Goal: Information Seeking & Learning: Learn about a topic

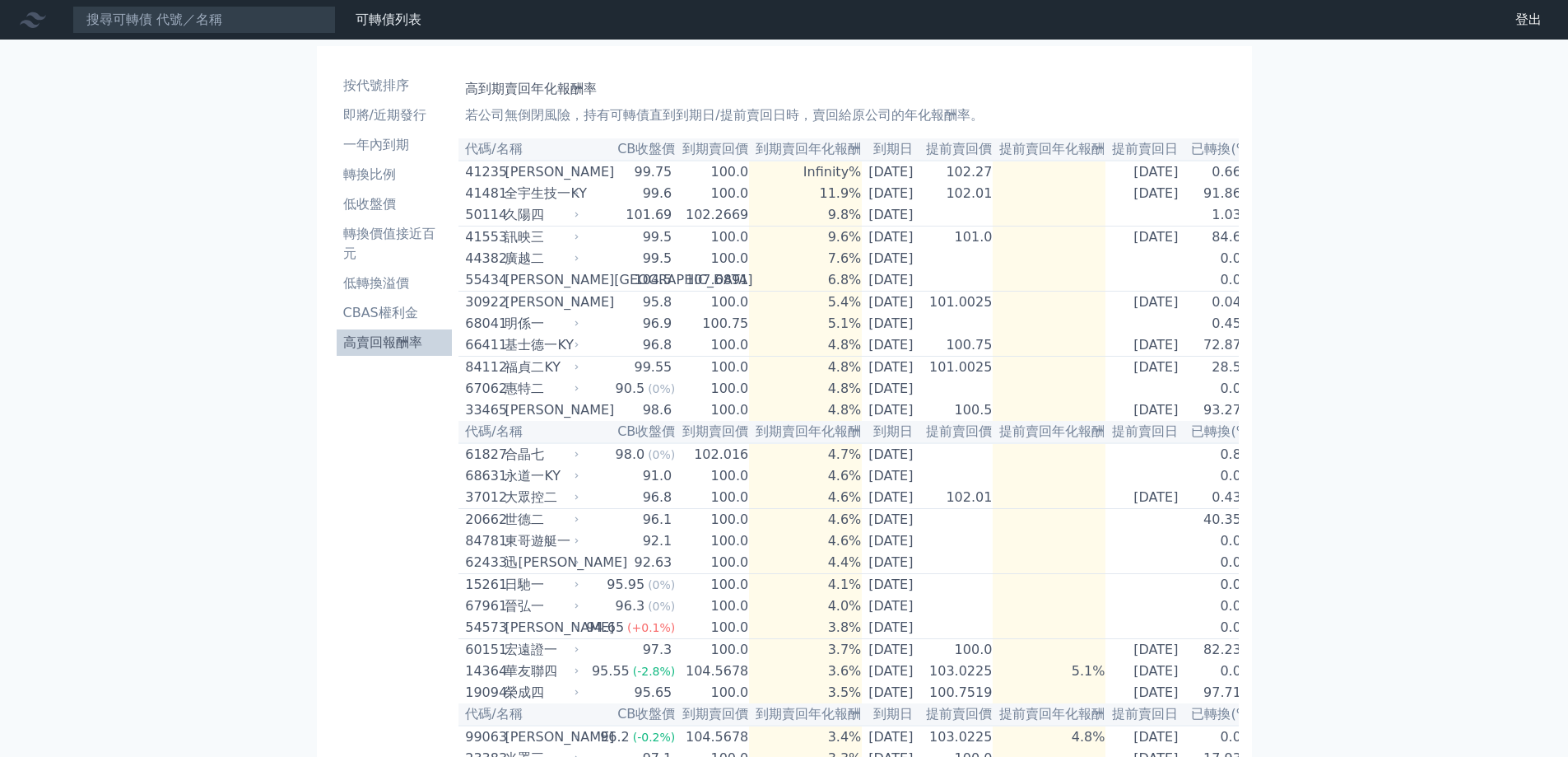
scroll to position [684, 0]
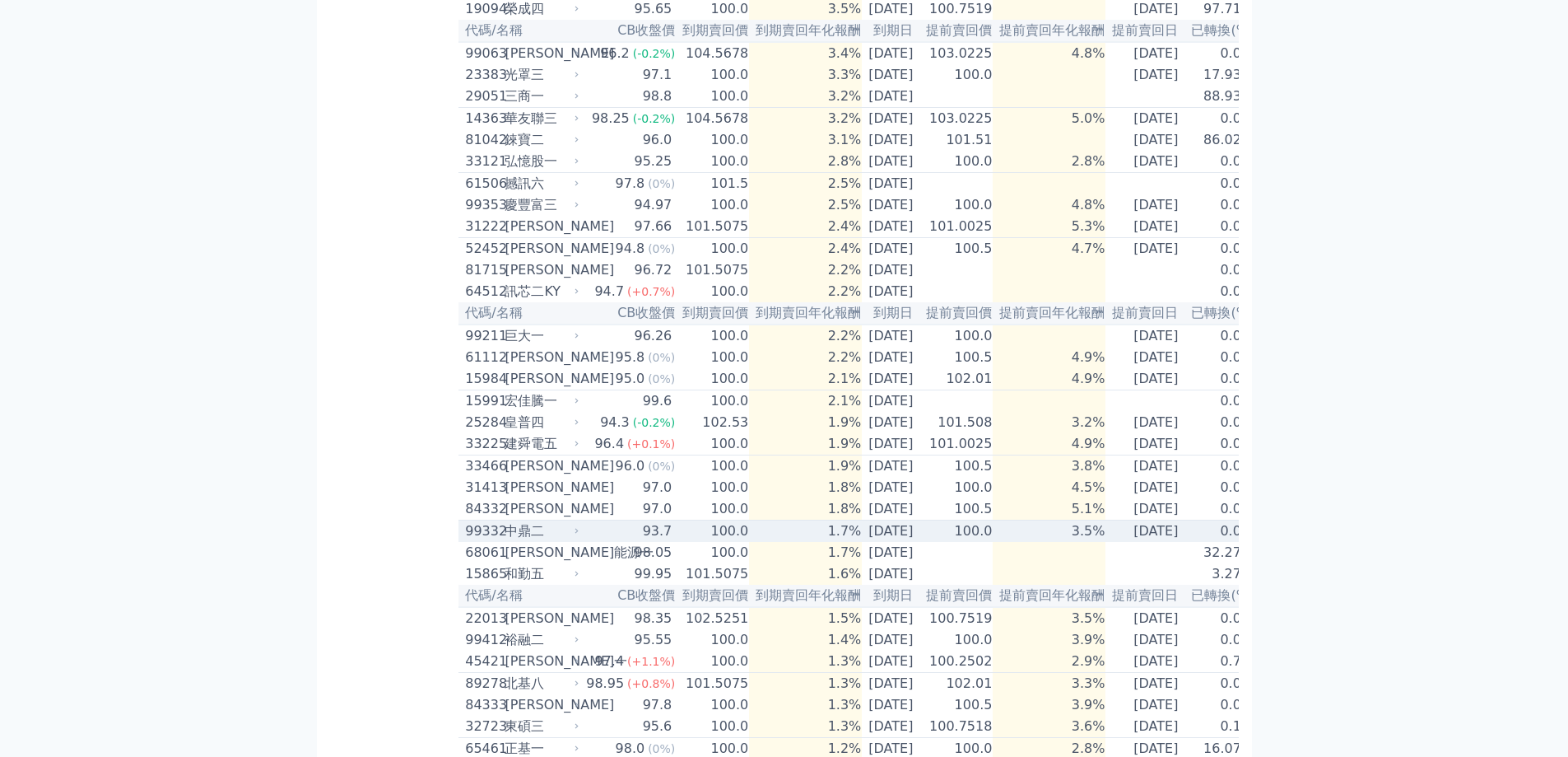
click at [531, 541] on div "中鼎二" at bounding box center [540, 530] width 70 height 20
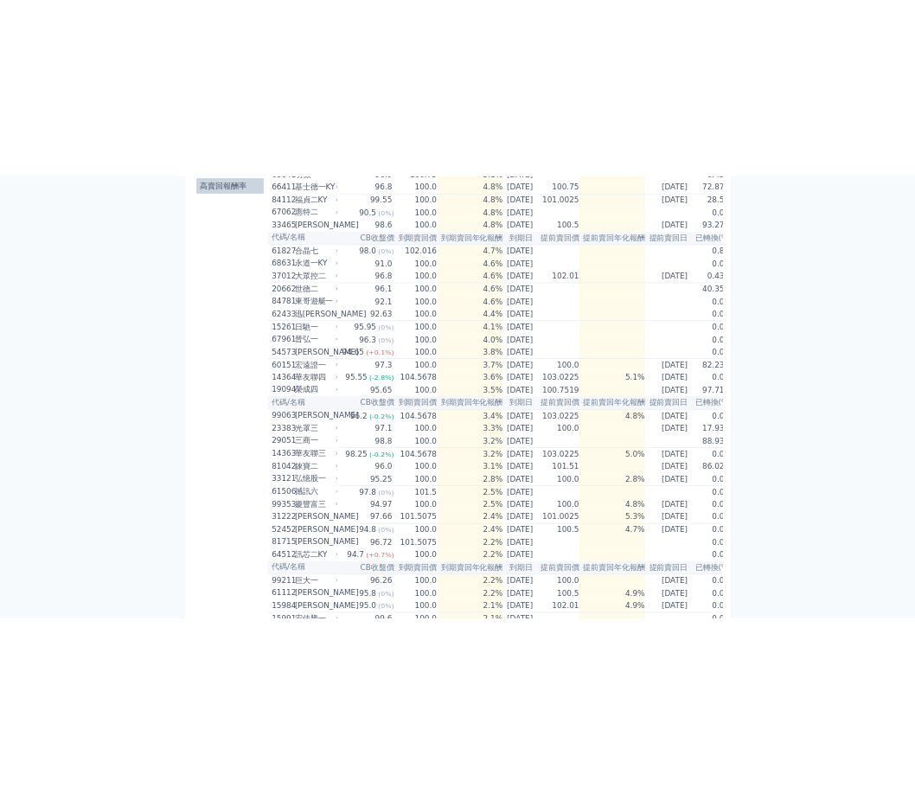
scroll to position [0, 0]
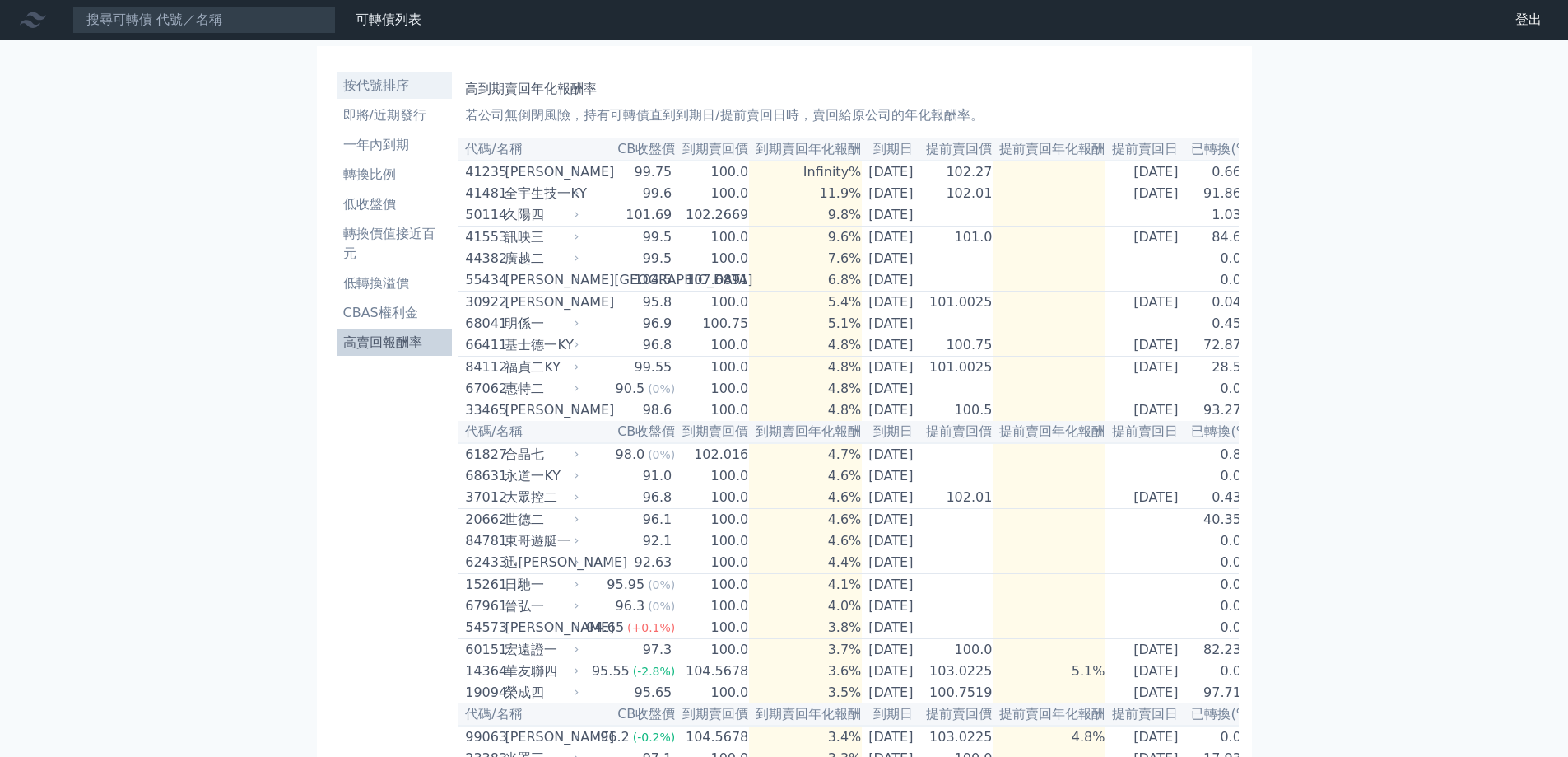
click at [402, 92] on li "按代號排序" at bounding box center [395, 86] width 116 height 20
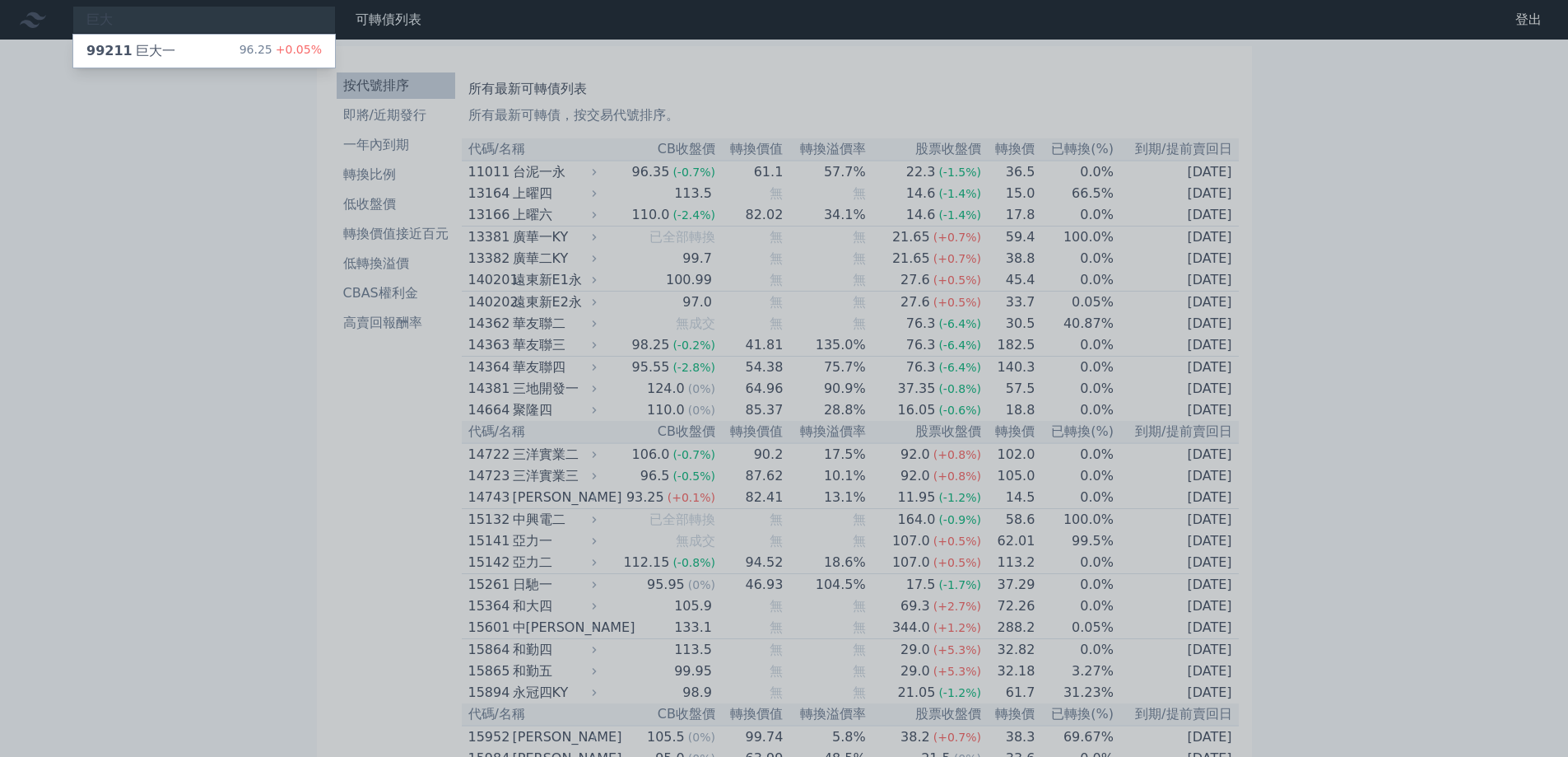
type input "巨大"
click at [150, 55] on div "99211 巨大一" at bounding box center [130, 50] width 89 height 20
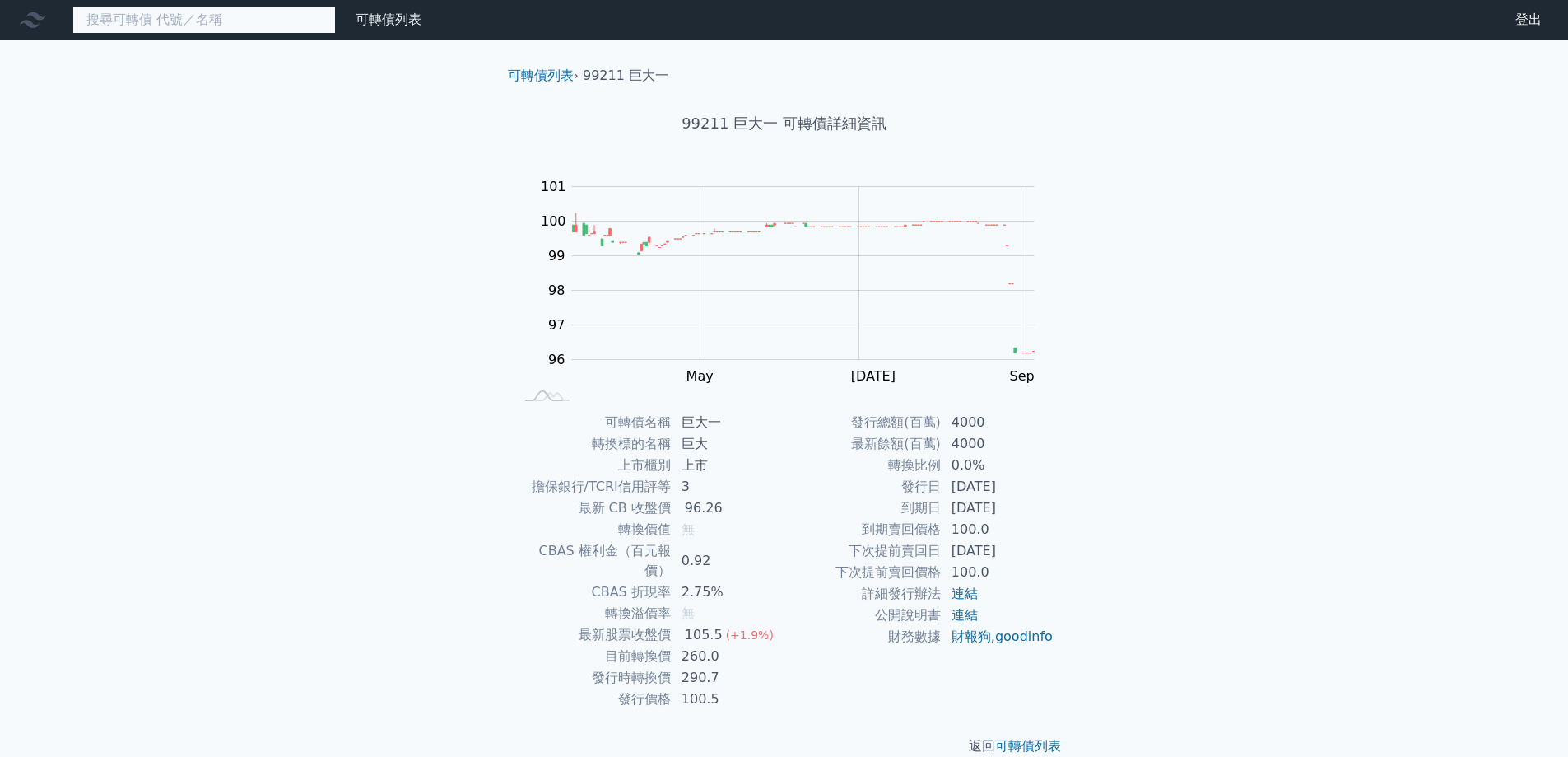
click at [271, 20] on input at bounding box center [204, 19] width 264 height 28
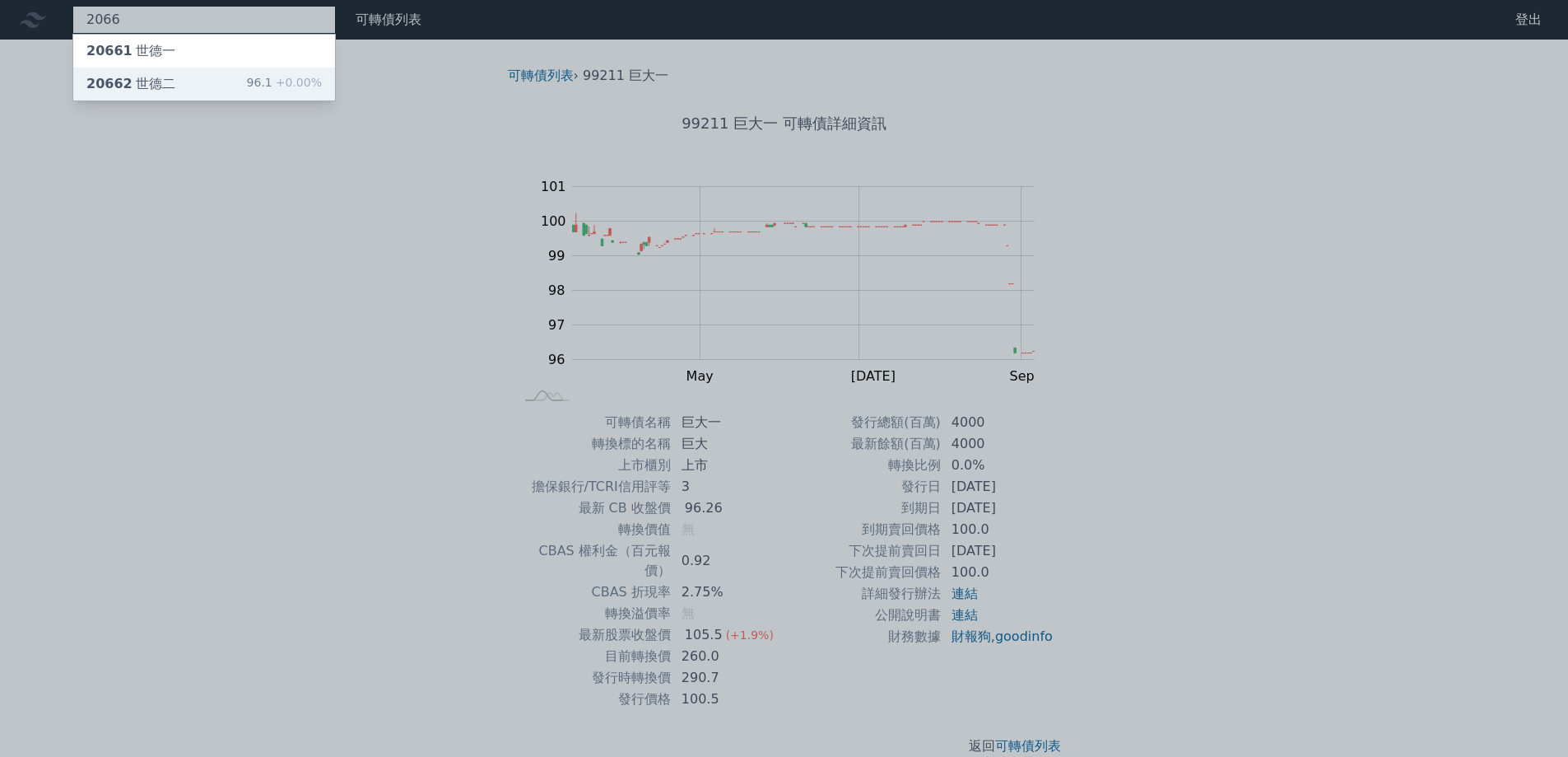
type input "2066"
click at [169, 76] on div "20662 世德二 96.1 +0.00%" at bounding box center [204, 84] width 262 height 33
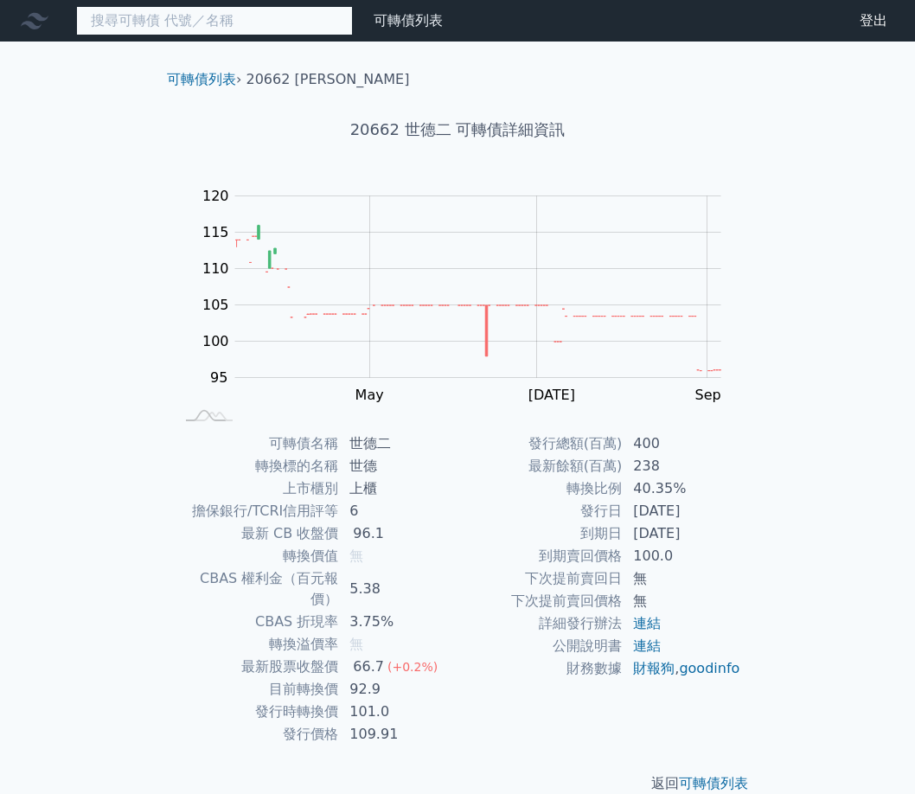
click at [218, 29] on input at bounding box center [214, 20] width 277 height 29
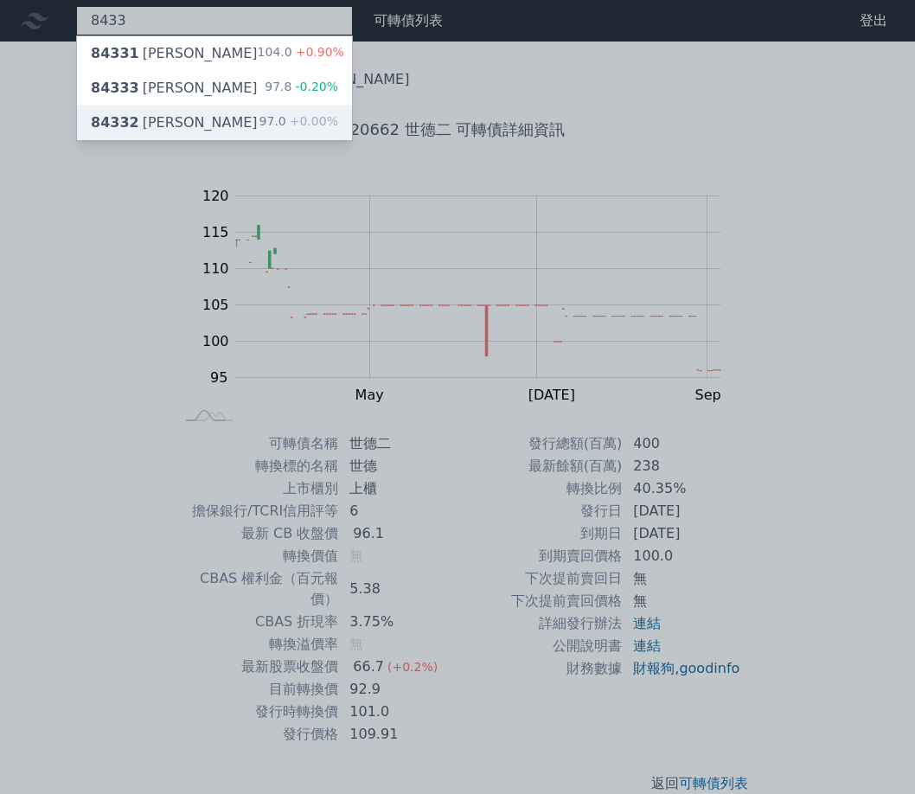
type input "8433"
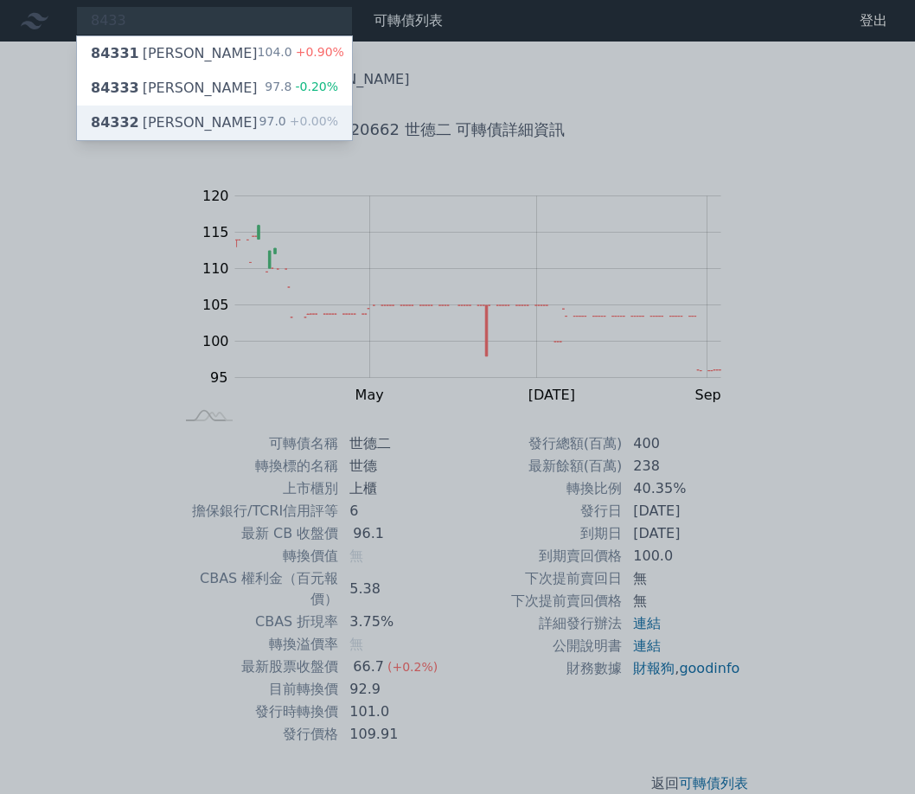
click at [202, 137] on div "84332 弘帆二 97.0 +0.00%" at bounding box center [214, 123] width 275 height 35
